Goal: Task Accomplishment & Management: Complete application form

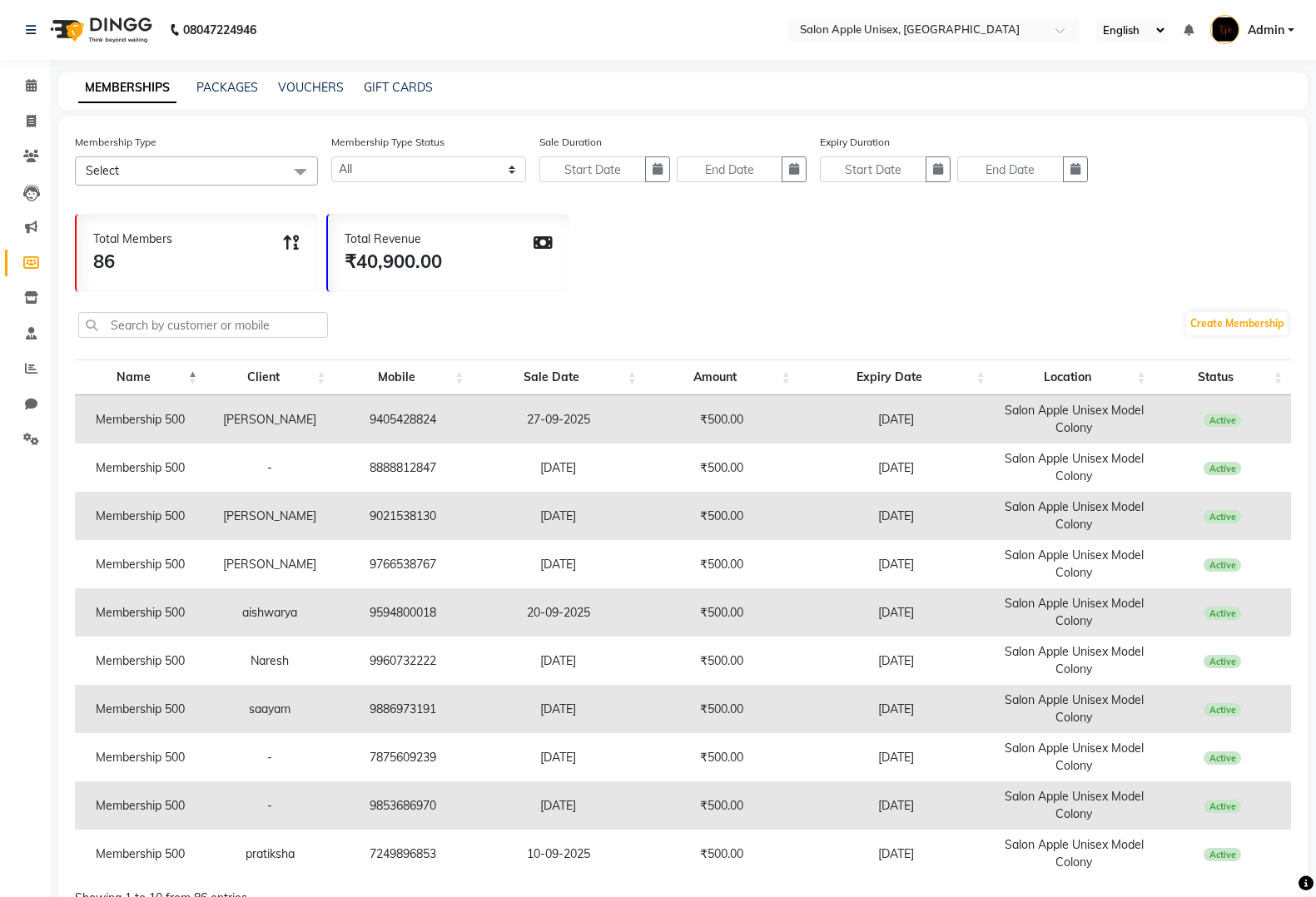
select select
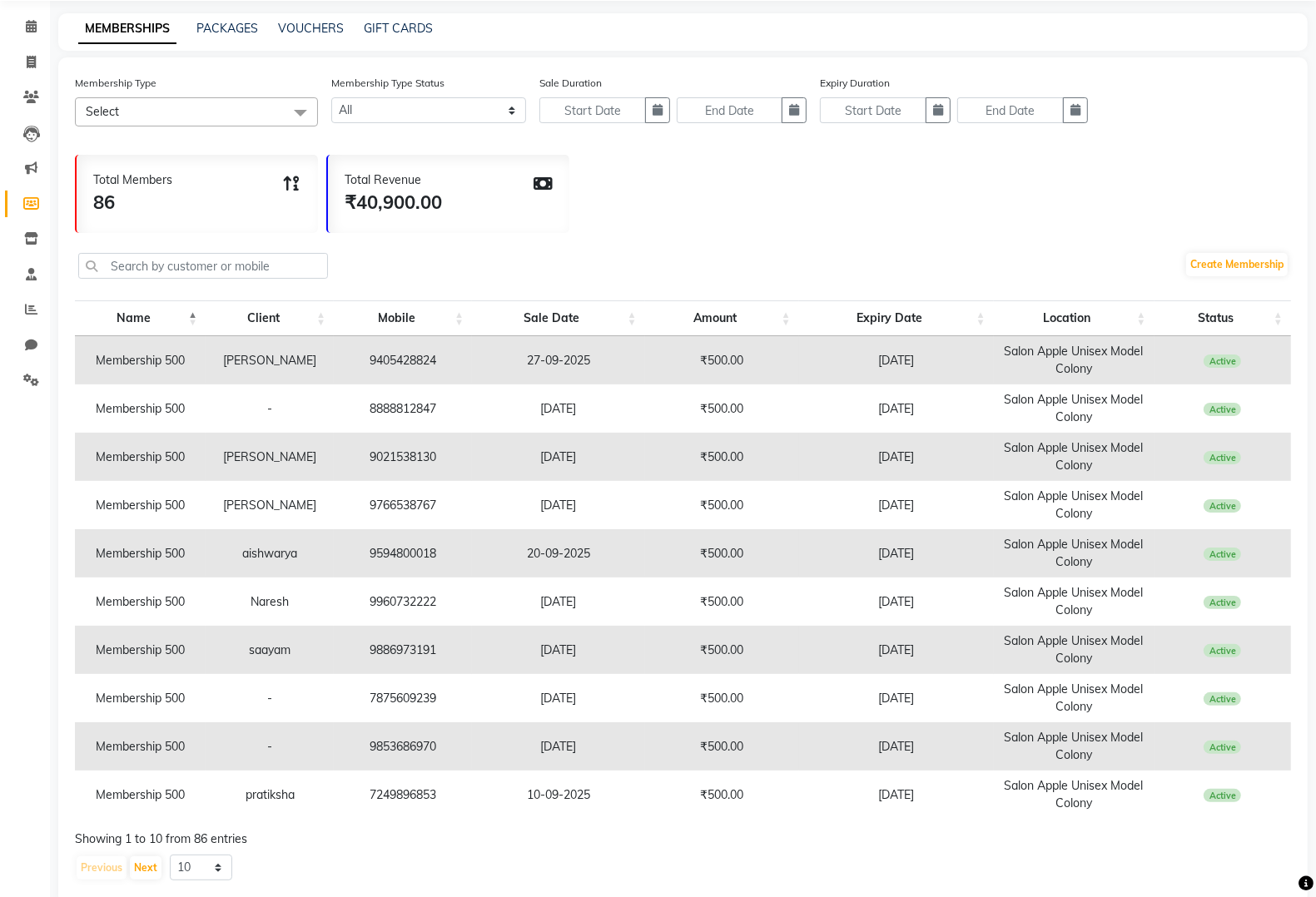
scroll to position [90, 0]
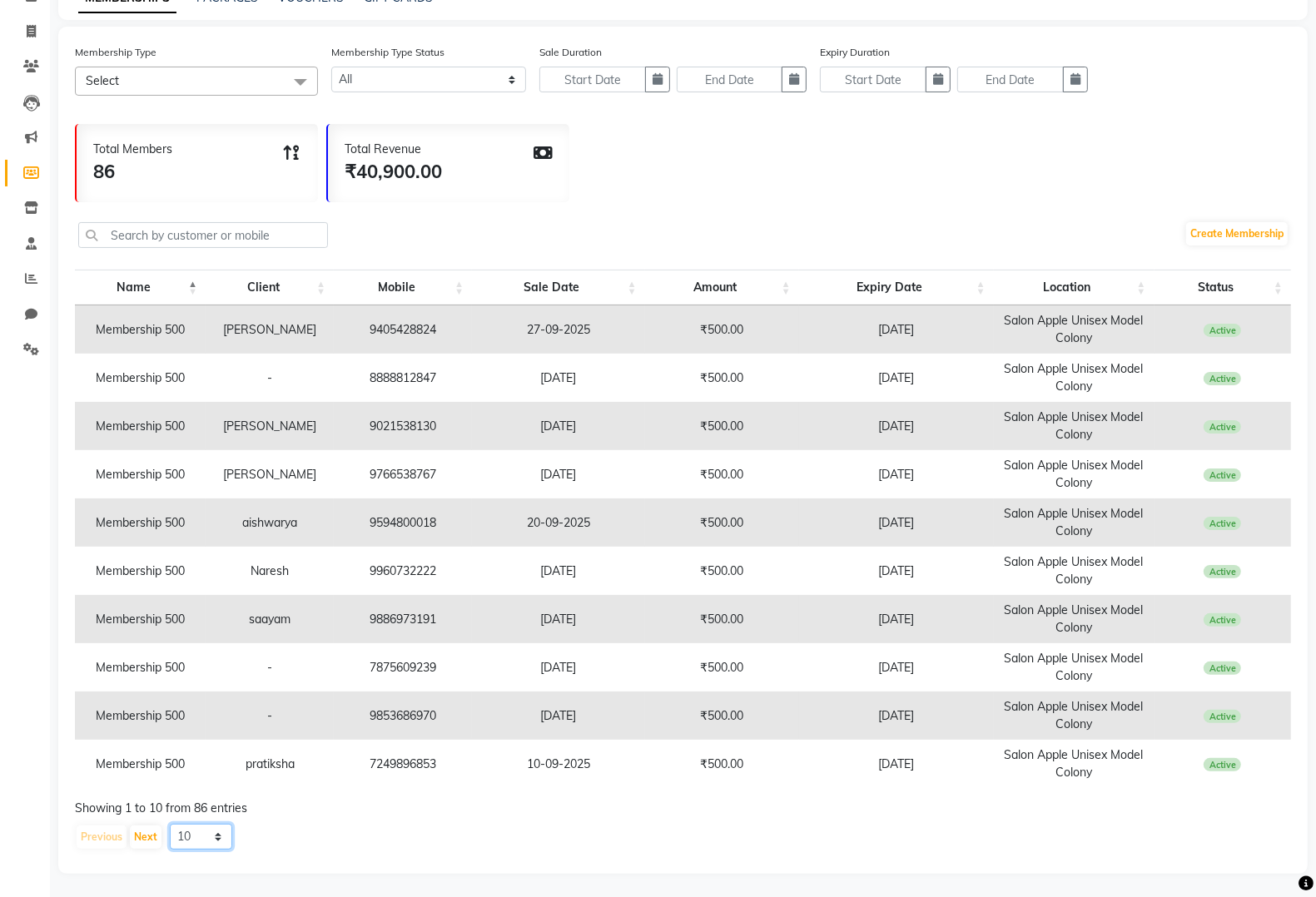
click at [225, 846] on select "10 20 50 100" at bounding box center [200, 837] width 62 height 26
select select "100"
click at [170, 824] on select "10 20 50 100" at bounding box center [200, 837] width 62 height 26
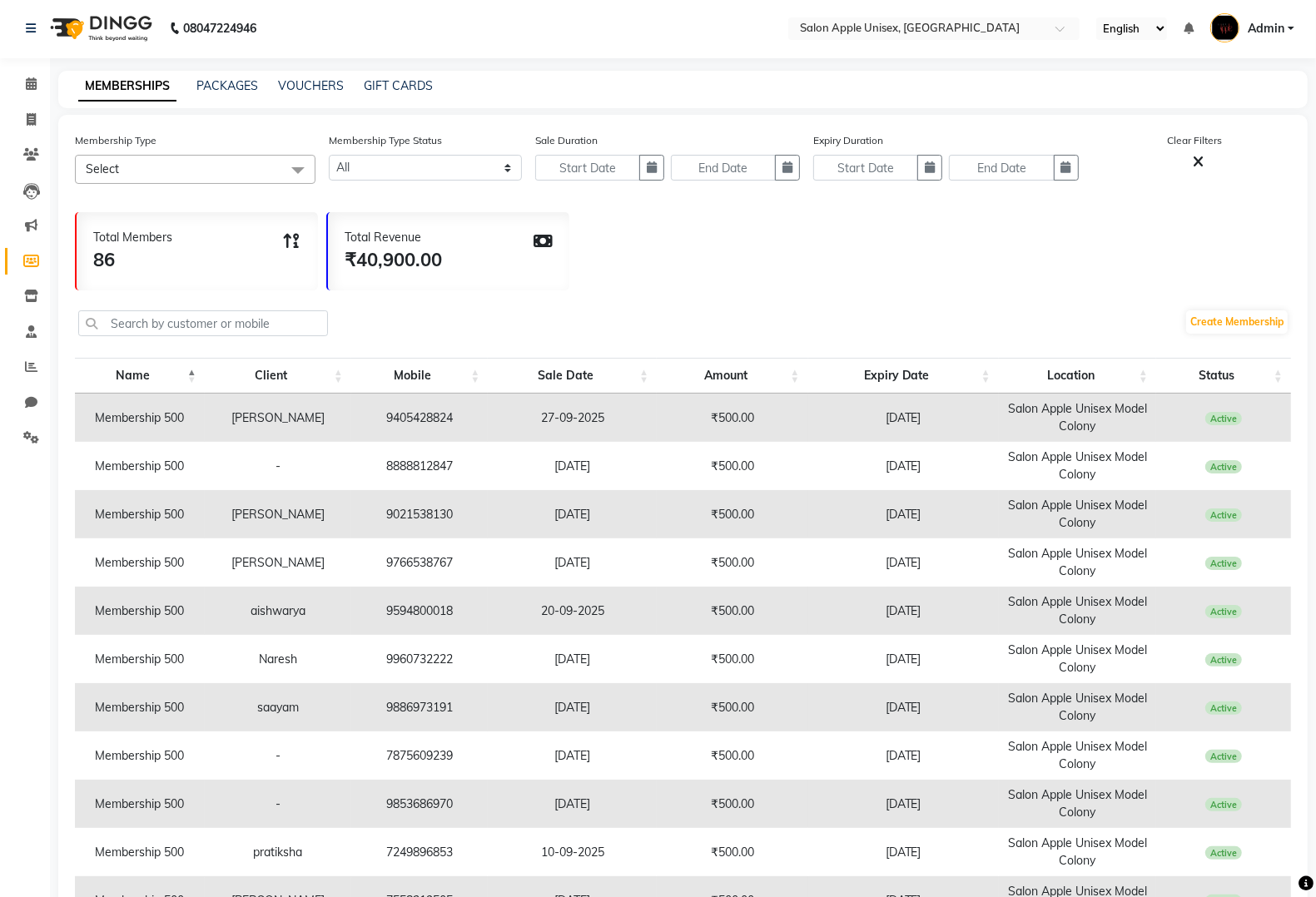
scroll to position [0, 0]
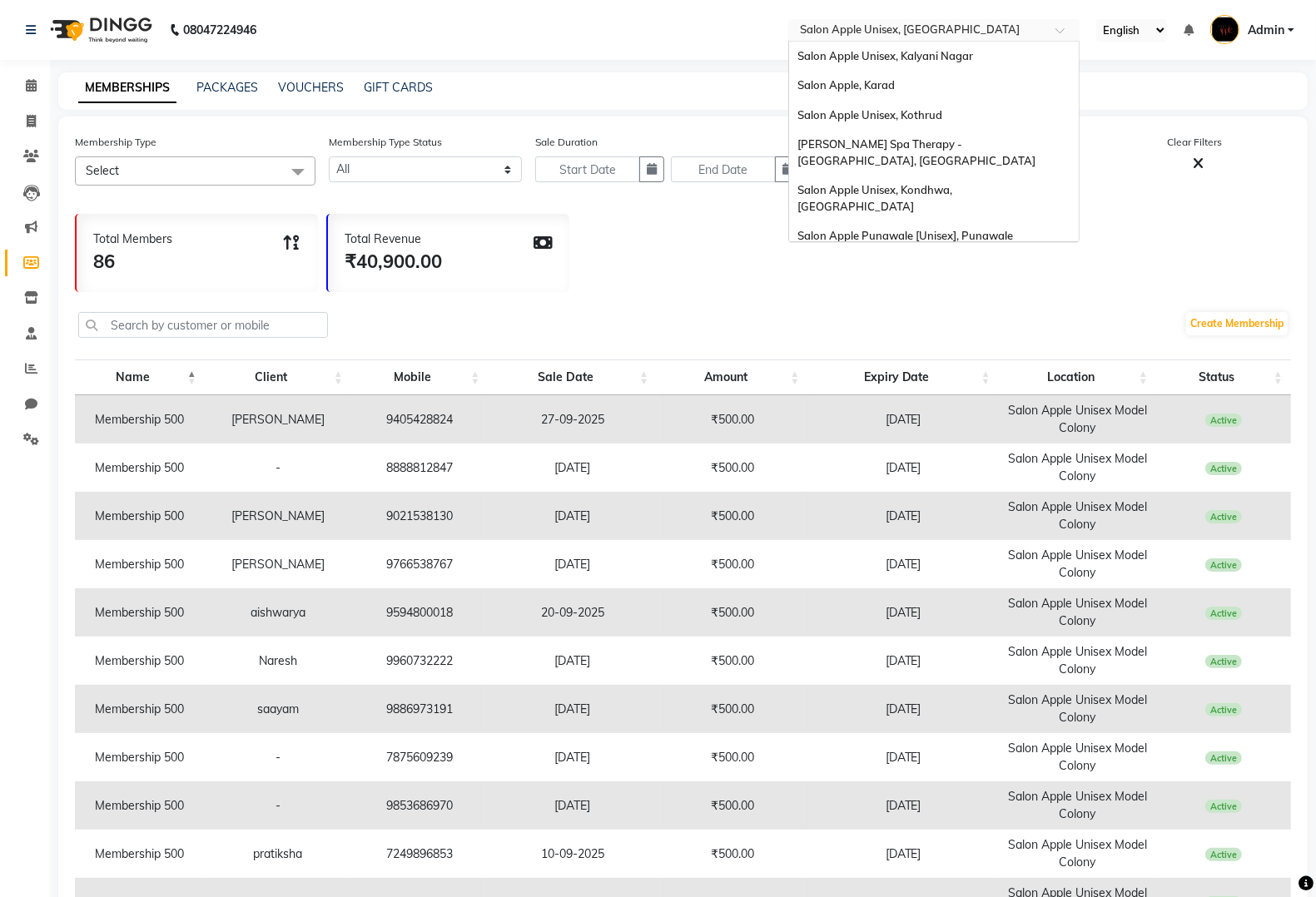
drag, startPoint x: 923, startPoint y: 34, endPoint x: 913, endPoint y: 31, distance: 10.4
click at [922, 34] on input "text" at bounding box center [916, 32] width 242 height 17
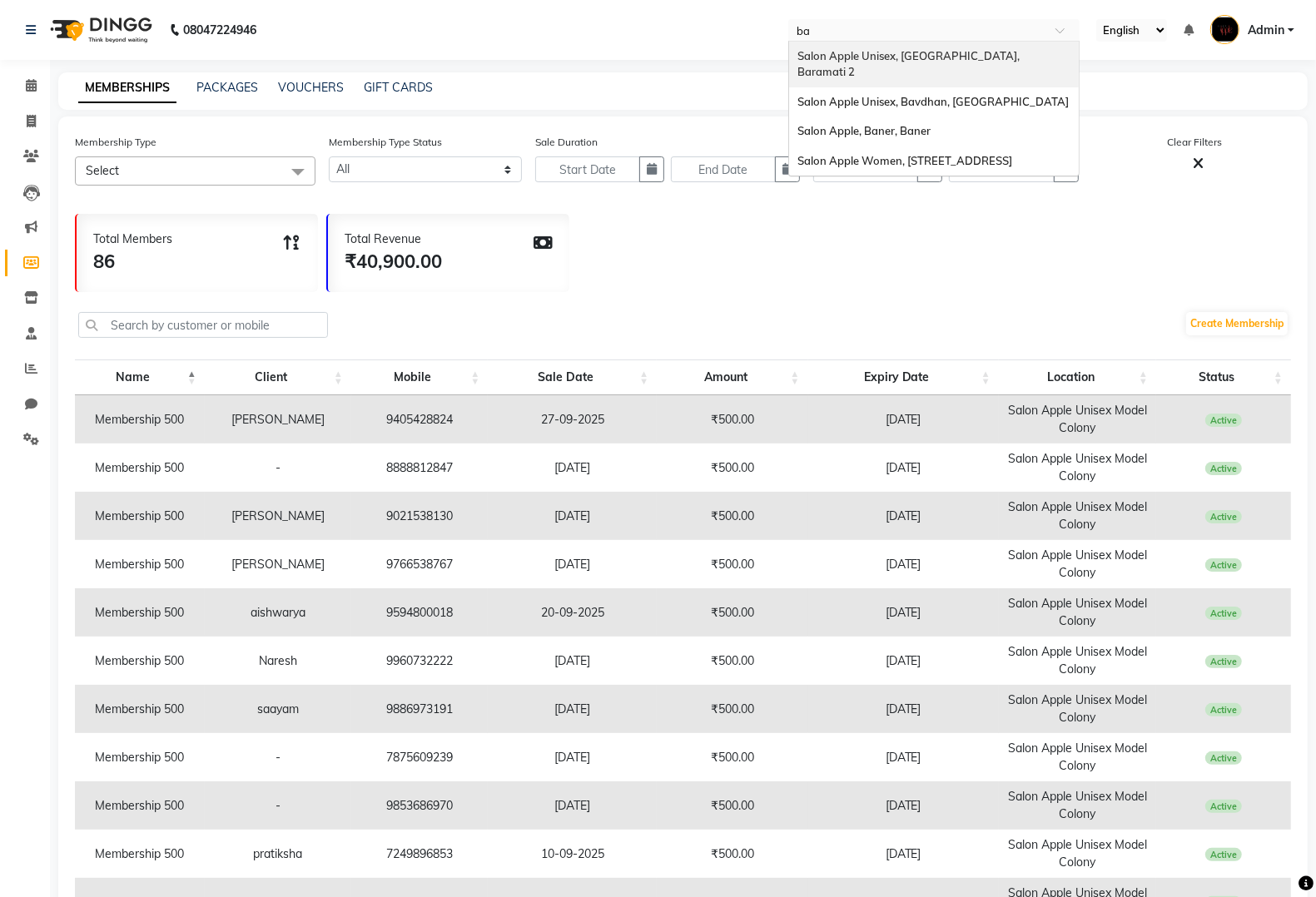
type input "ban"
click at [915, 61] on span "Salon Apple, Baner, Baner" at bounding box center [863, 55] width 133 height 13
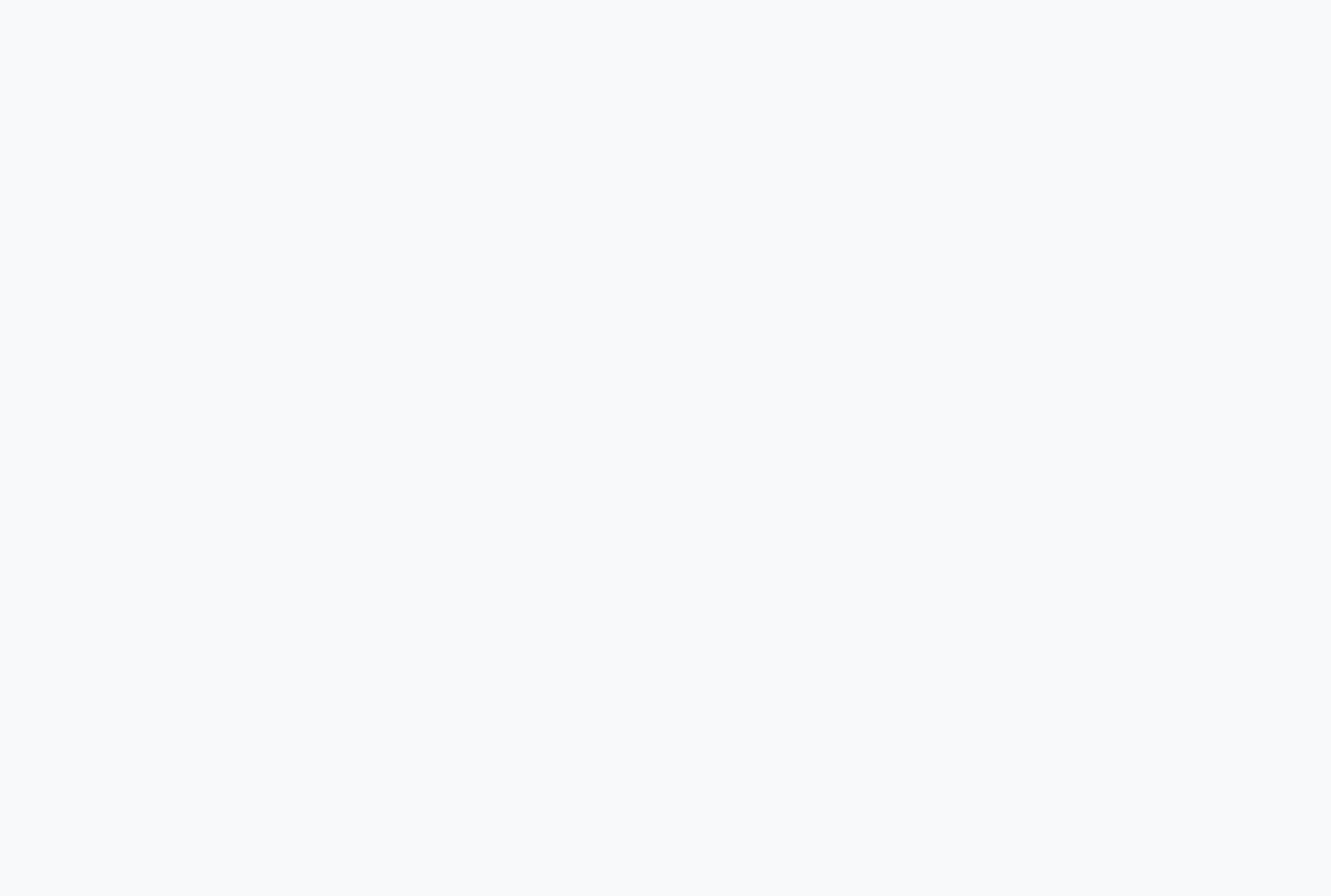
select select
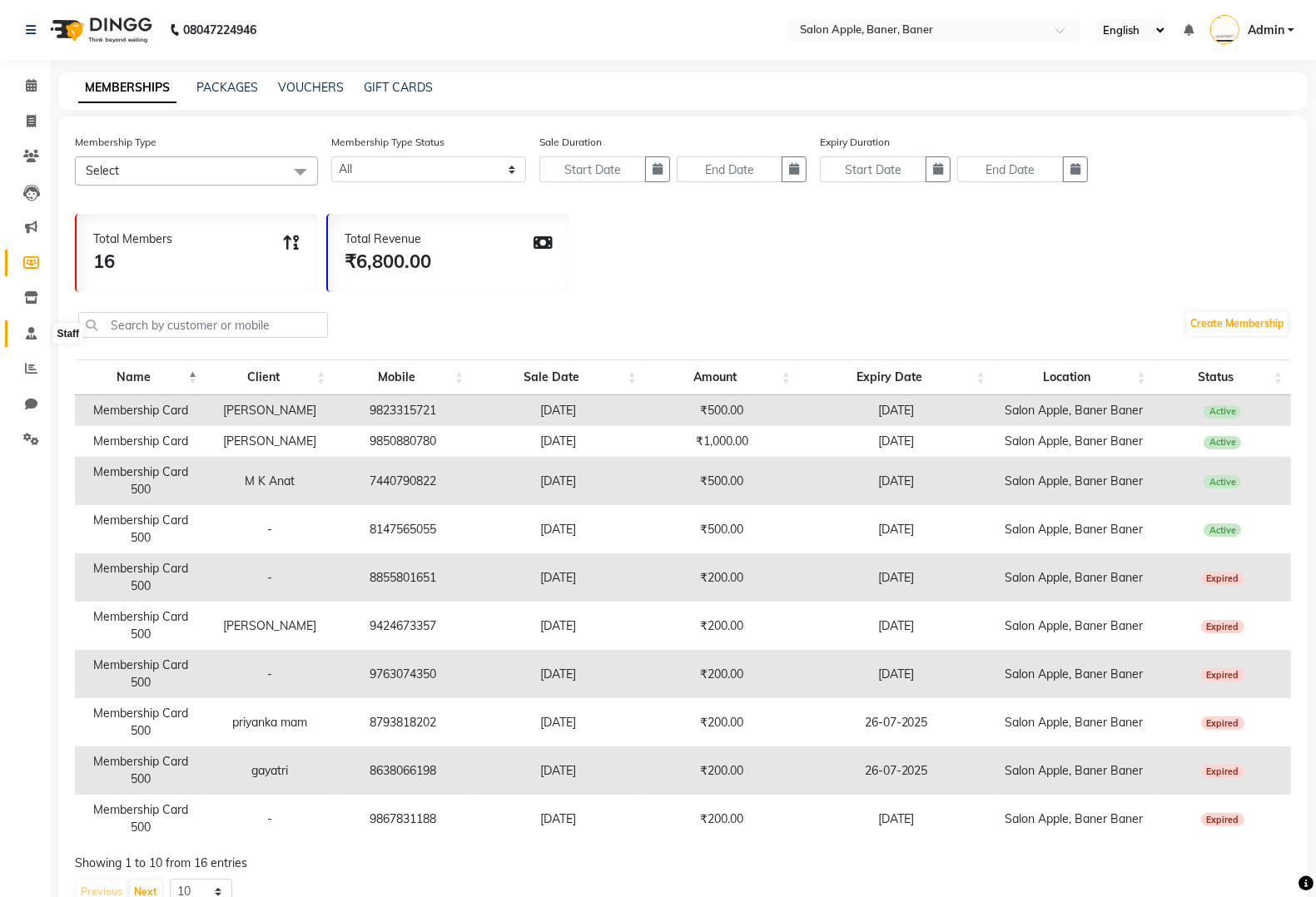
click at [24, 334] on span at bounding box center [32, 334] width 30 height 19
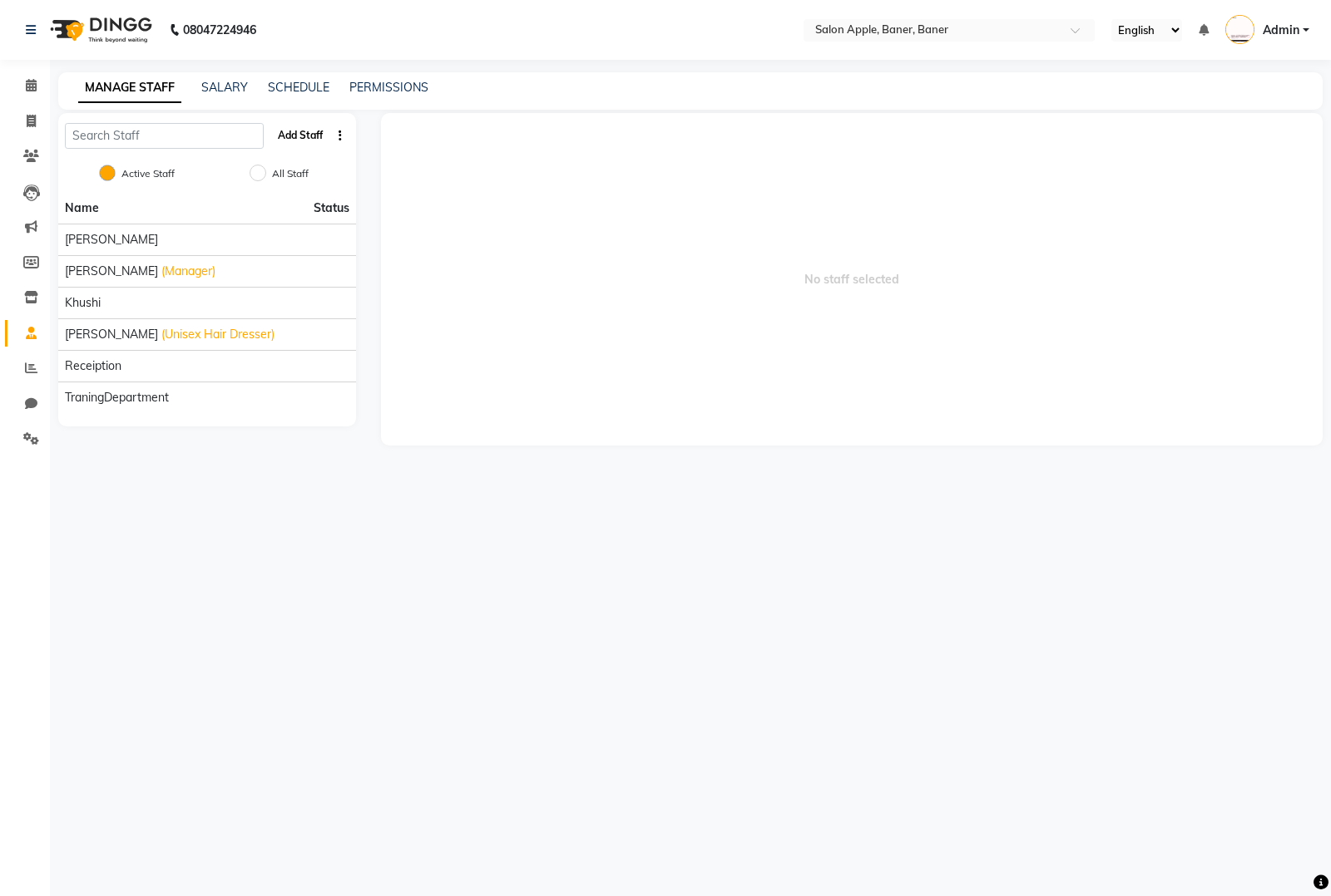
click at [306, 134] on button "Add Staff" at bounding box center [300, 135] width 58 height 29
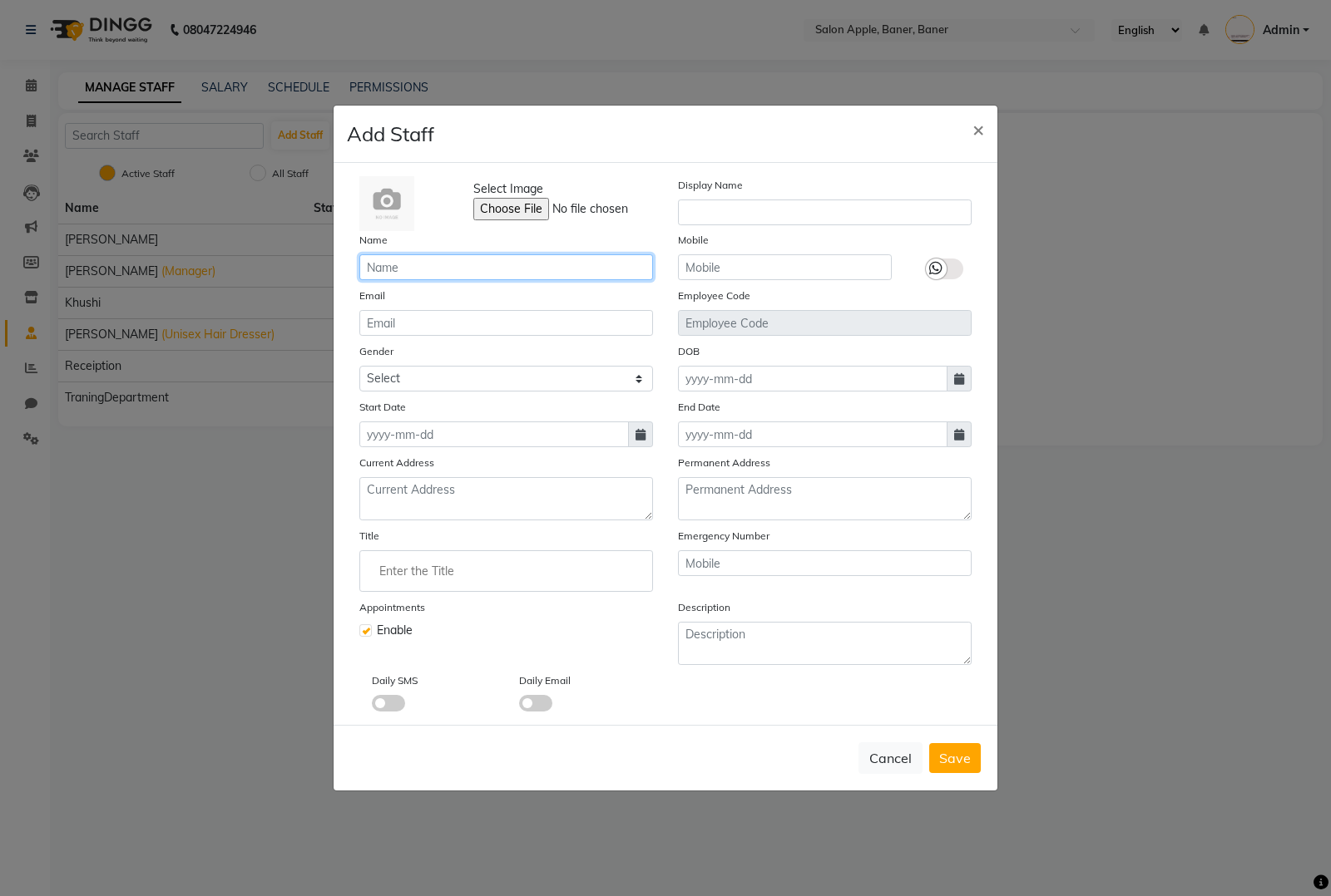
click at [483, 283] on div "Select Image Display Name Name Mobile Email Employee Code Gender Select [DEMOGR…" at bounding box center [666, 444] width 637 height 535
paste input "[PERSON_NAME]"
type input "Abhishek Kamble"
click at [746, 264] on input "text" at bounding box center [785, 267] width 214 height 26
click at [639, 431] on icon at bounding box center [641, 435] width 10 height 12
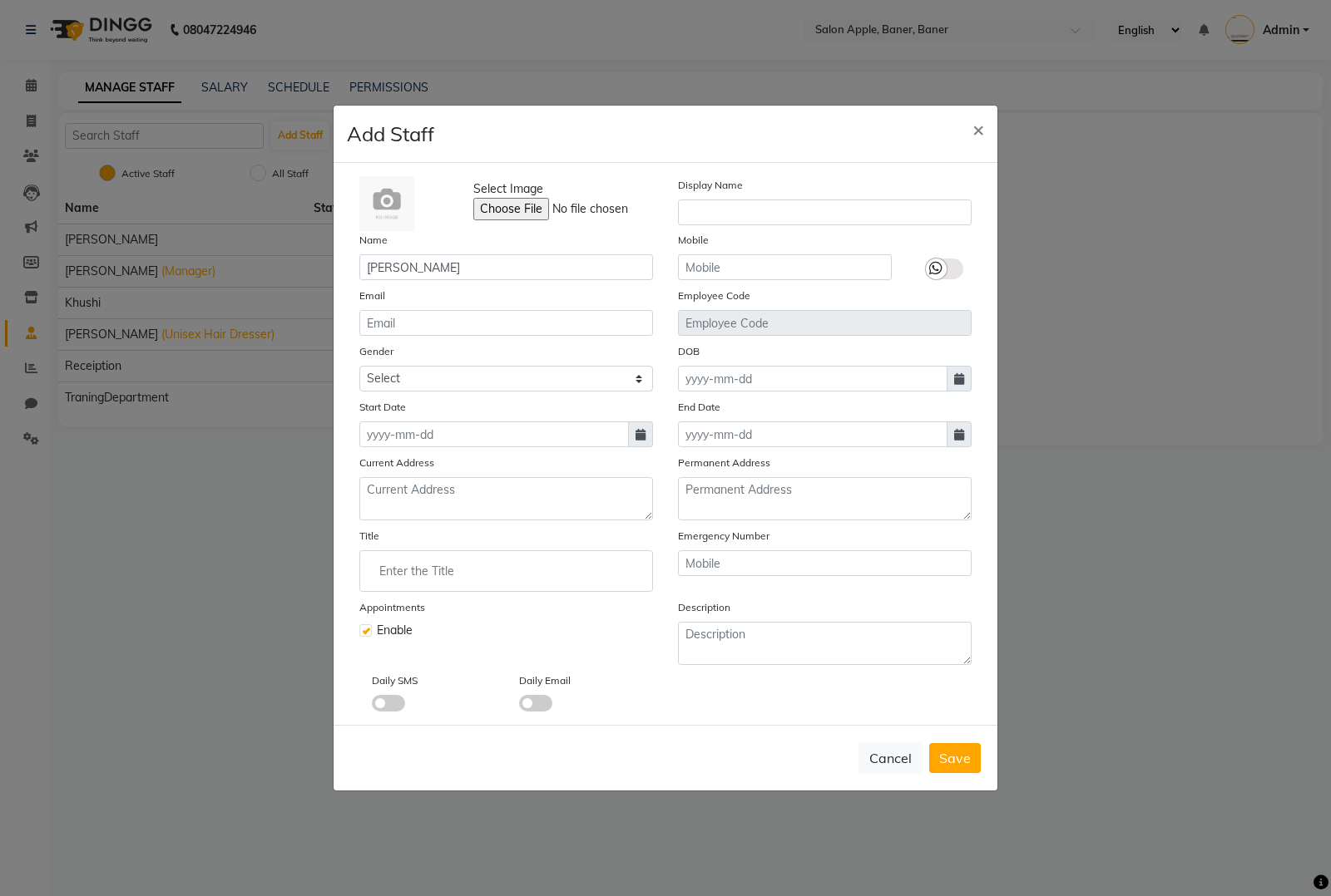
select select "10"
select select "2025"
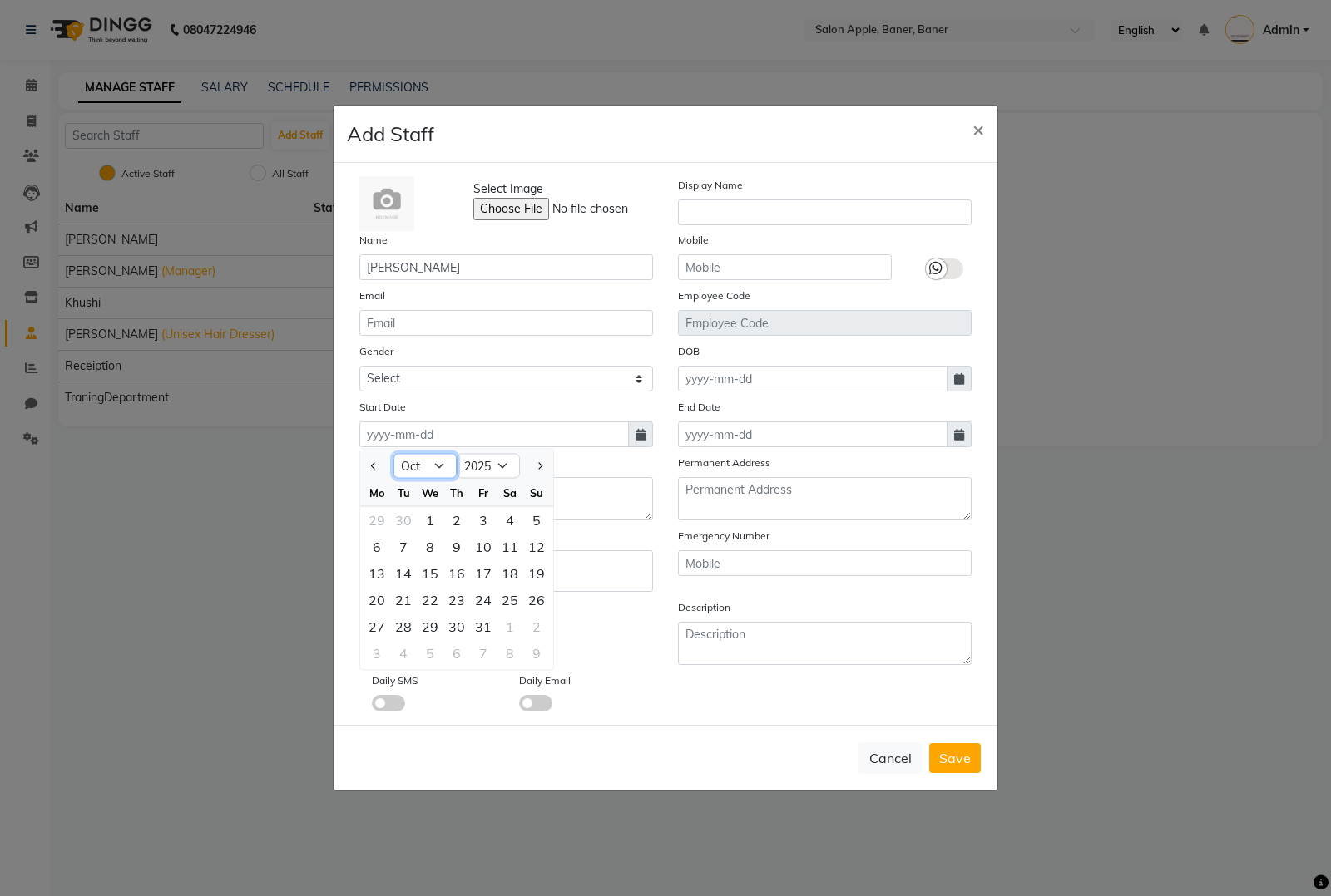
drag, startPoint x: 426, startPoint y: 467, endPoint x: 400, endPoint y: 457, distance: 27.9
click at [426, 467] on select "Jan Feb Mar Apr May Jun Jul Aug Sep Oct Nov Dec" at bounding box center [425, 466] width 63 height 25
select select "9"
click at [393, 454] on select "Jan Feb Mar Apr May Jun Jul Aug Sep Oct Nov Dec" at bounding box center [425, 466] width 63 height 25
click at [377, 523] on div "1" at bounding box center [377, 520] width 27 height 27
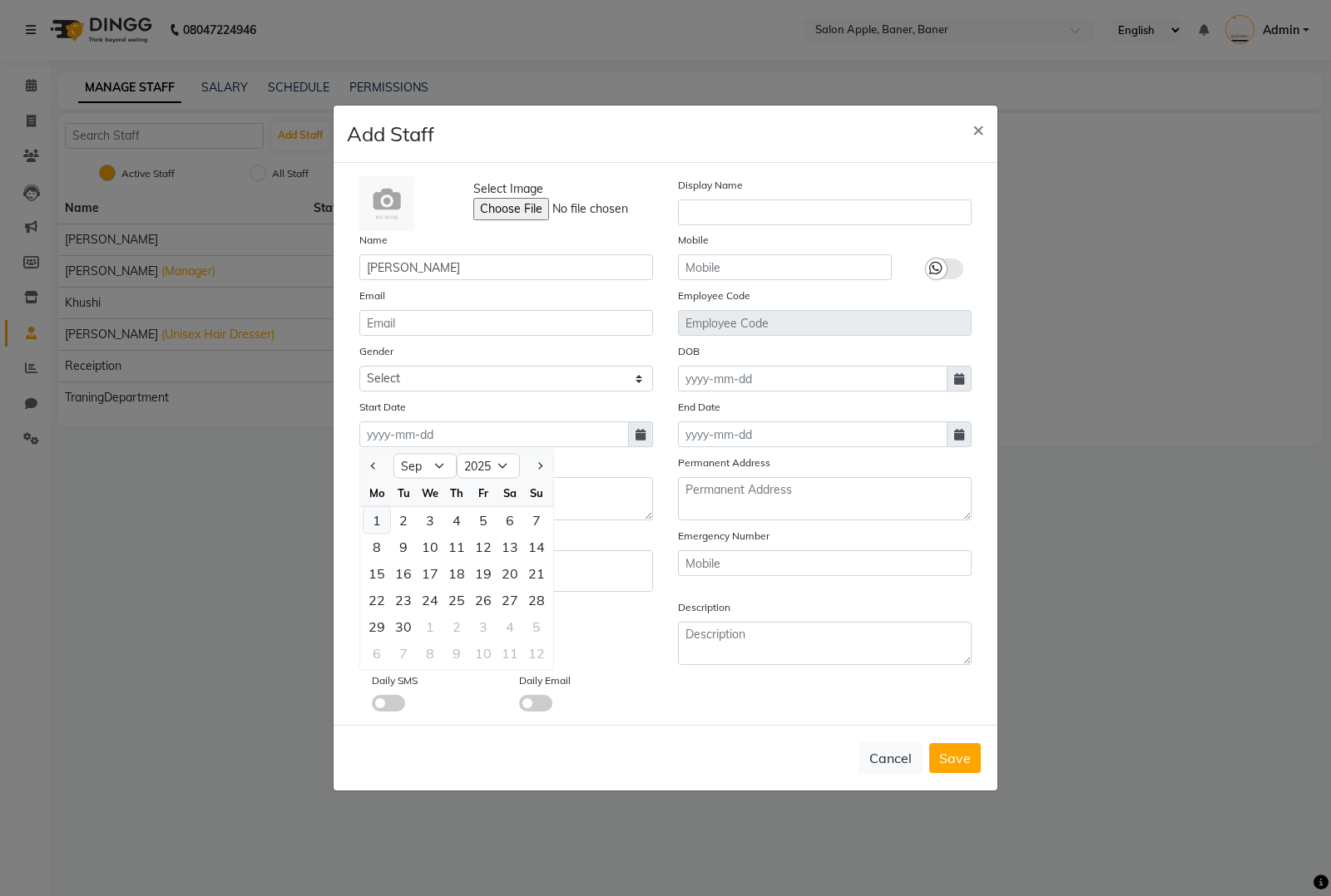
type input "01-09-2025"
click at [962, 761] on span "Save" at bounding box center [954, 758] width 32 height 17
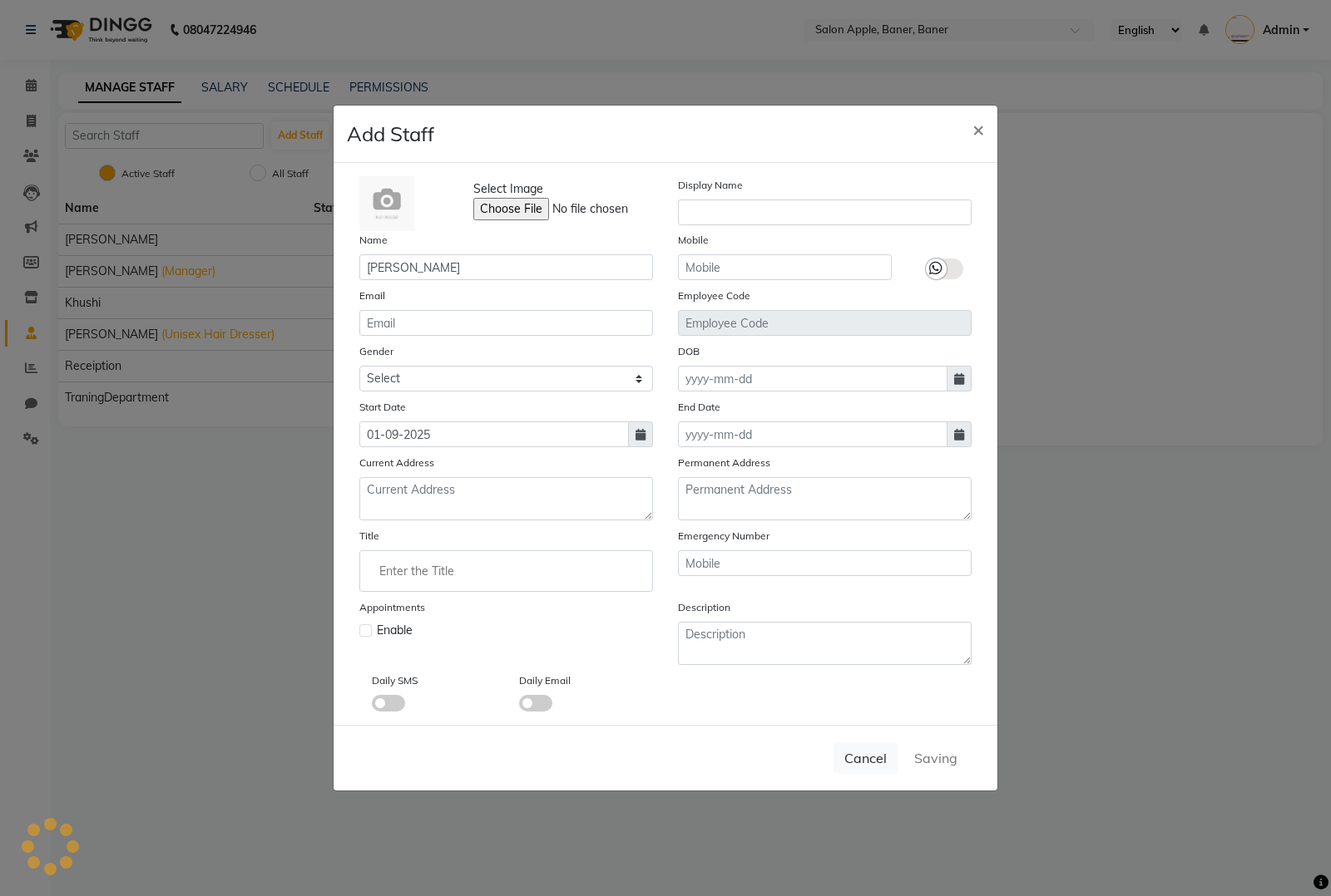
checkbox input "false"
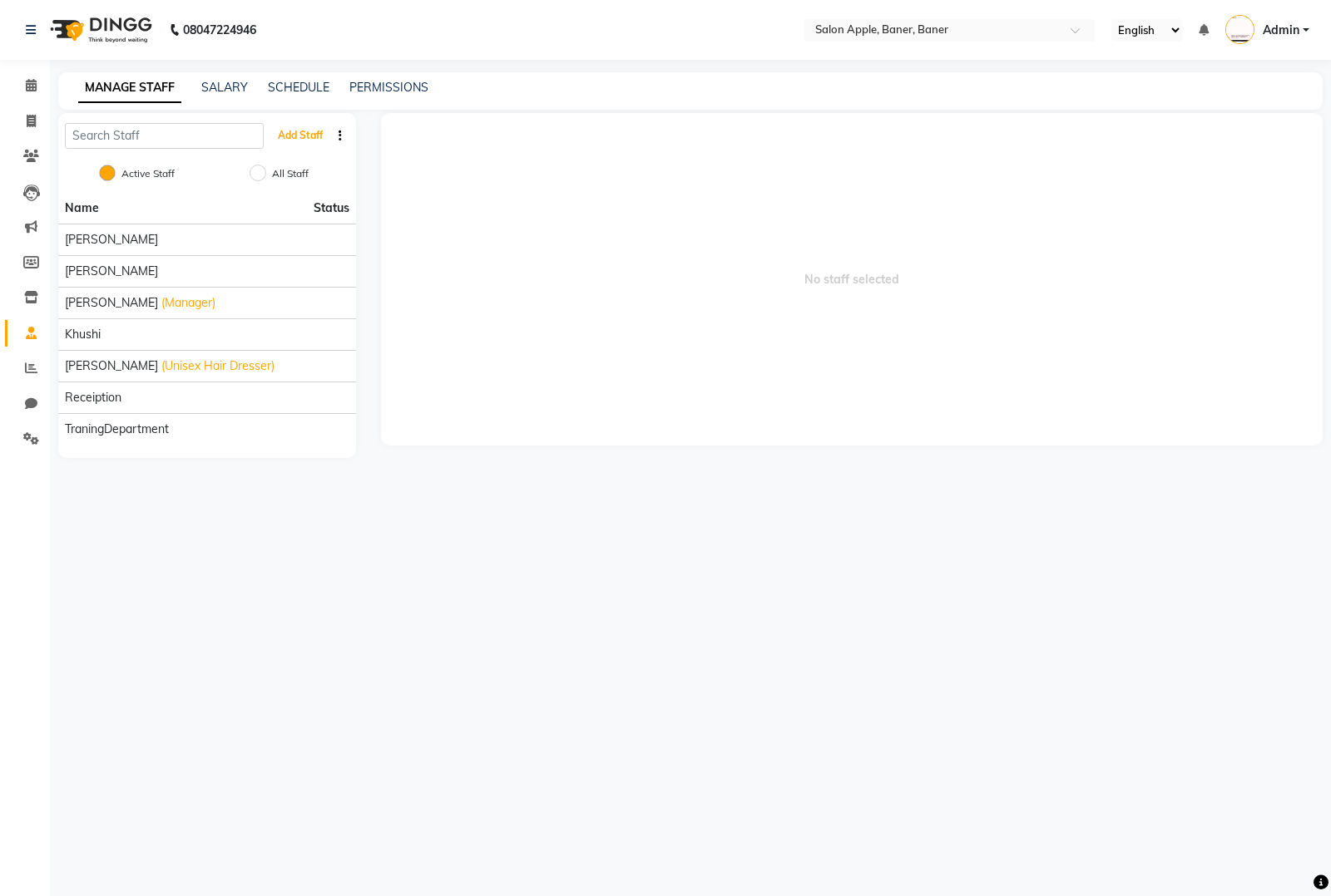
click at [271, 121] on button "Add Staff" at bounding box center [300, 135] width 58 height 29
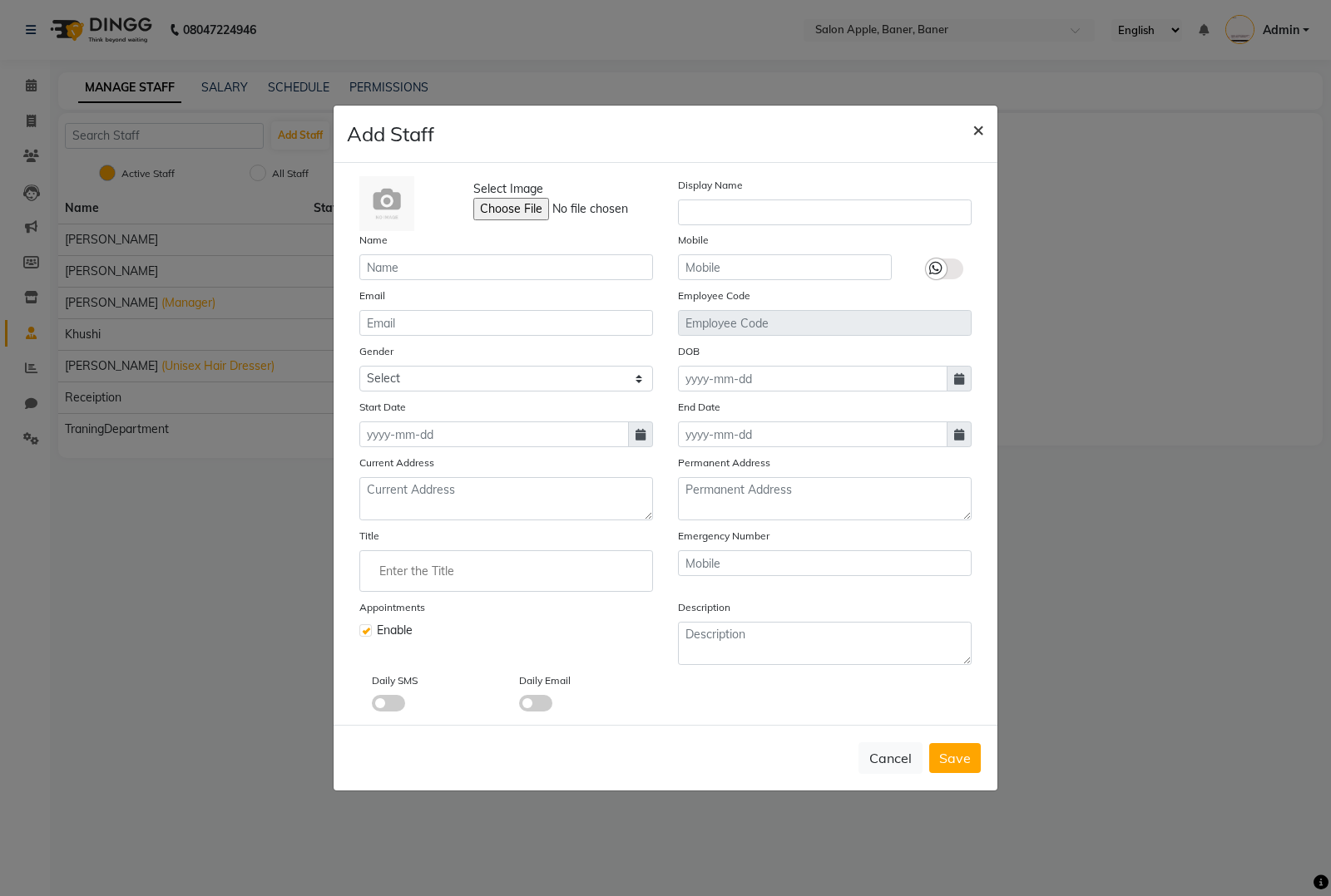
click at [979, 123] on span "×" at bounding box center [978, 128] width 12 height 25
checkbox input "false"
